Goal: Information Seeking & Learning: Learn about a topic

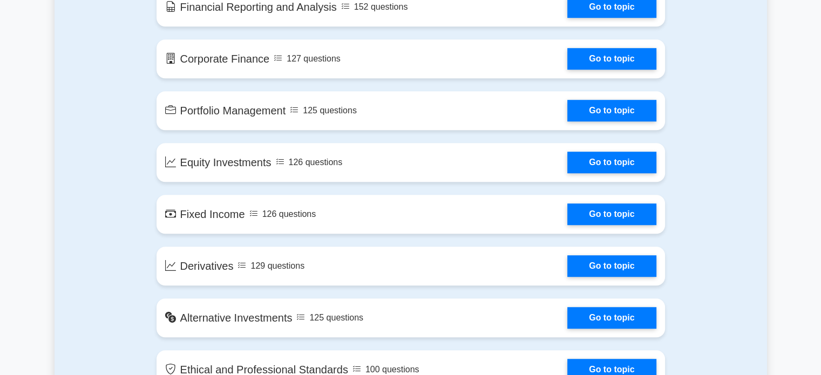
click at [594, 211] on link "Go to topic" at bounding box center [612, 215] width 89 height 22
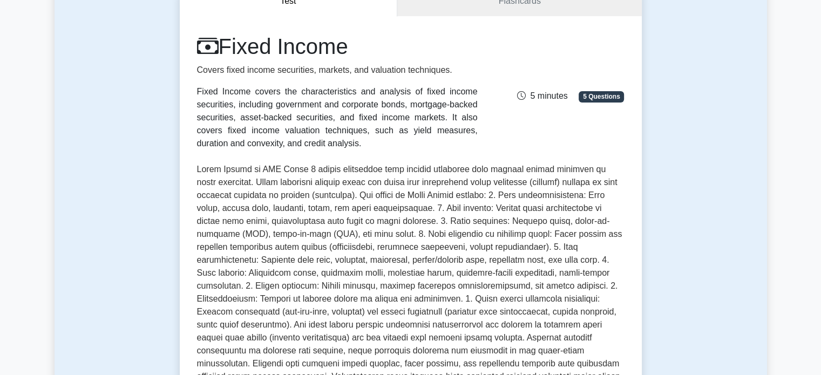
scroll to position [324, 0]
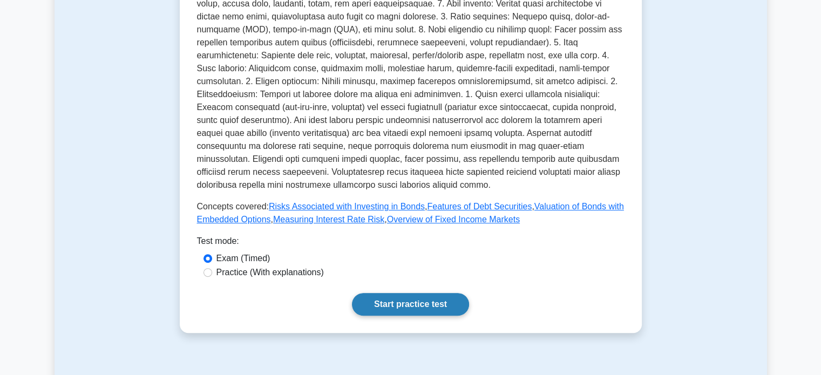
click at [444, 293] on link "Start practice test" at bounding box center [410, 304] width 117 height 23
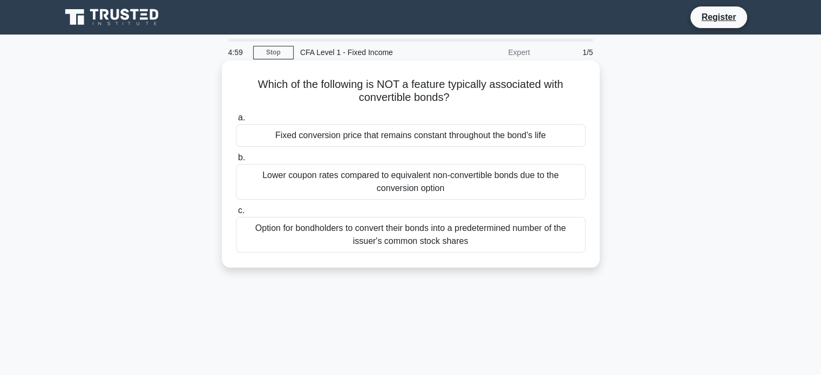
click at [411, 143] on div "Fixed conversion price that remains constant throughout the bond's life" at bounding box center [411, 135] width 350 height 23
click at [236, 122] on input "a. Fixed conversion price that remains constant throughout the bond's life" at bounding box center [236, 118] width 0 height 7
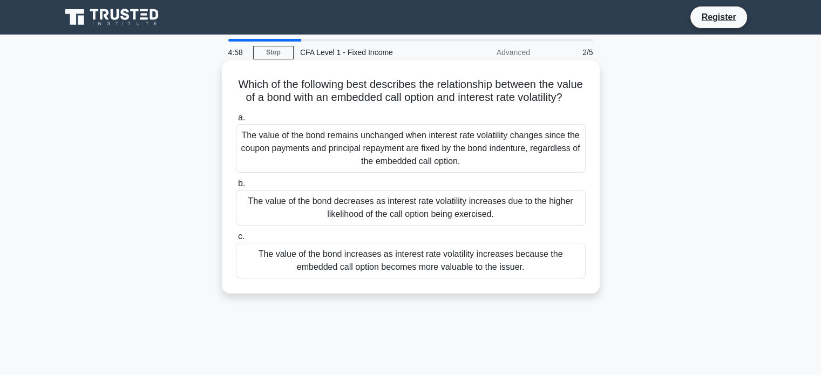
click at [412, 143] on div "The value of the bond remains unchanged when interest rate volatility changes s…" at bounding box center [411, 148] width 350 height 49
click at [236, 122] on input "a. The value of the bond remains unchanged when interest rate volatility change…" at bounding box center [236, 118] width 0 height 7
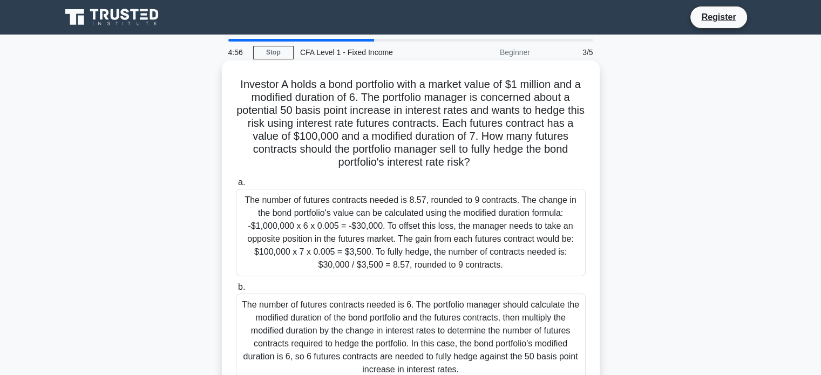
click at [395, 224] on div "The number of futures contracts needed is 8.57, rounded to 9 contracts. The cha…" at bounding box center [411, 232] width 350 height 87
click at [236, 186] on input "a. The number of futures contracts needed is 8.57, rounded to 9 contracts. The …" at bounding box center [236, 182] width 0 height 7
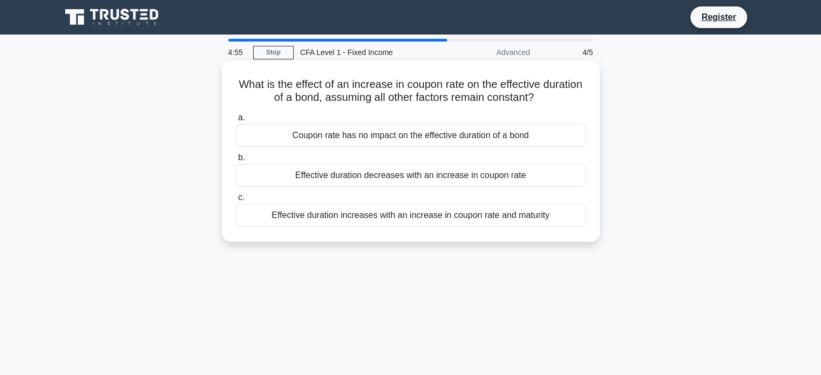
click at [428, 200] on label "c. Effective duration increases with an increase in coupon rate and maturity" at bounding box center [411, 209] width 350 height 36
click at [236, 200] on input "c. Effective duration increases with an increase in coupon rate and maturity" at bounding box center [236, 197] width 0 height 7
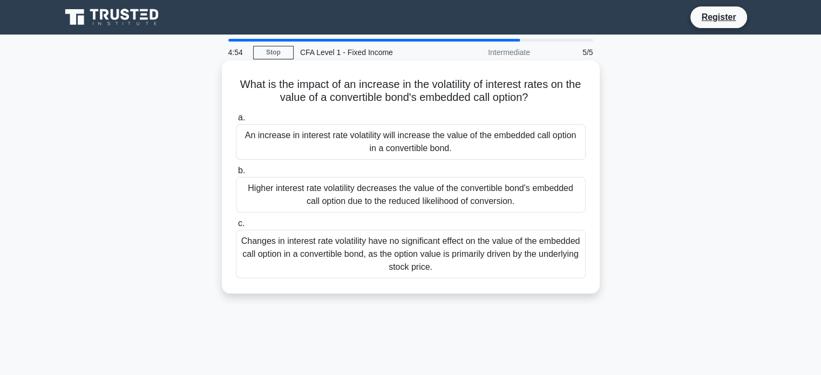
click at [439, 206] on div "Higher interest rate volatility decreases the value of the convertible bond's e…" at bounding box center [411, 195] width 350 height 36
click at [236, 174] on input "b. Higher interest rate volatility decreases the value of the convertible bond'…" at bounding box center [236, 170] width 0 height 7
